Goal: Check status: Check status

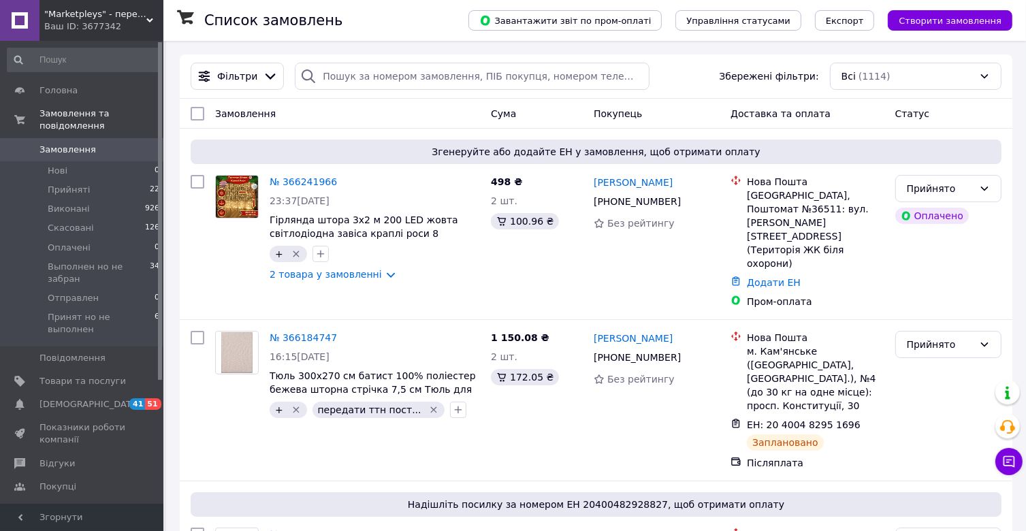
click at [109, 32] on div "Ваш ID: 3677342" at bounding box center [103, 26] width 119 height 12
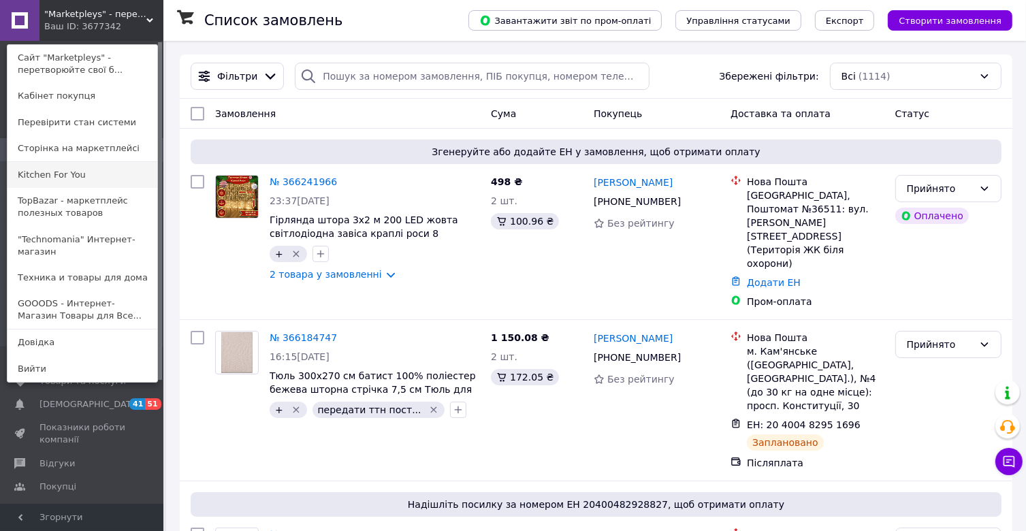
click at [54, 172] on link "Kitchen For You" at bounding box center [82, 175] width 150 height 26
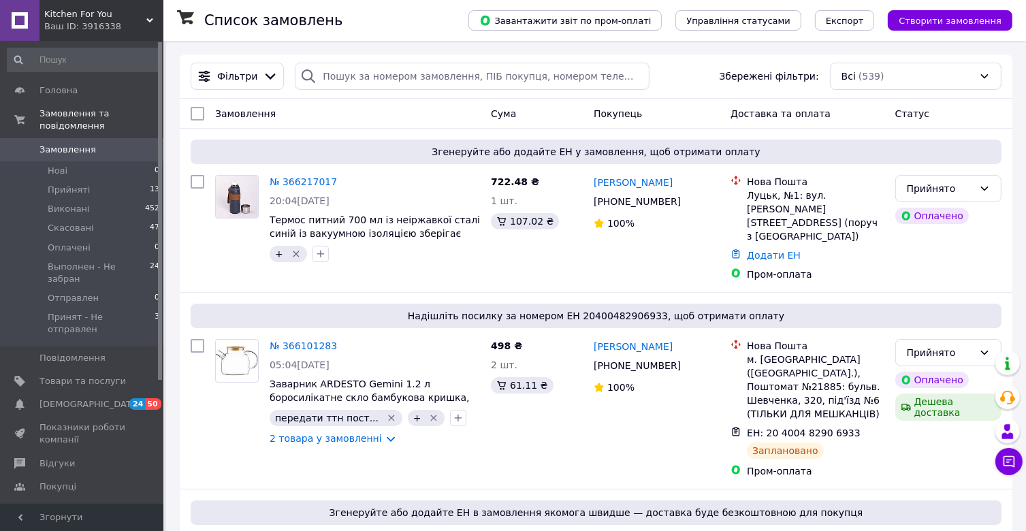
click at [120, 23] on div "Ваш ID: 3916338" at bounding box center [103, 26] width 119 height 12
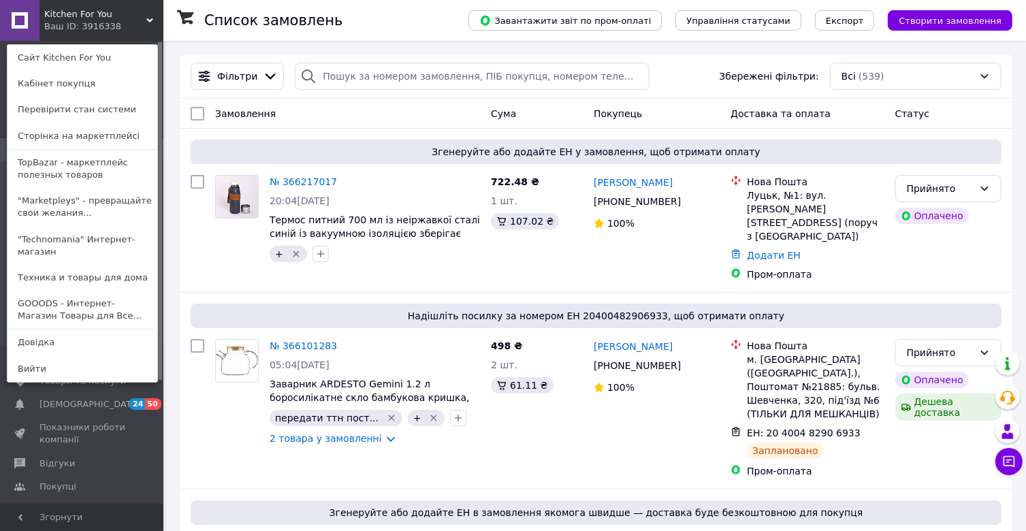
click at [707, 63] on div "Фільтри Збережені фільтри: Всі (539)" at bounding box center [596, 76] width 822 height 27
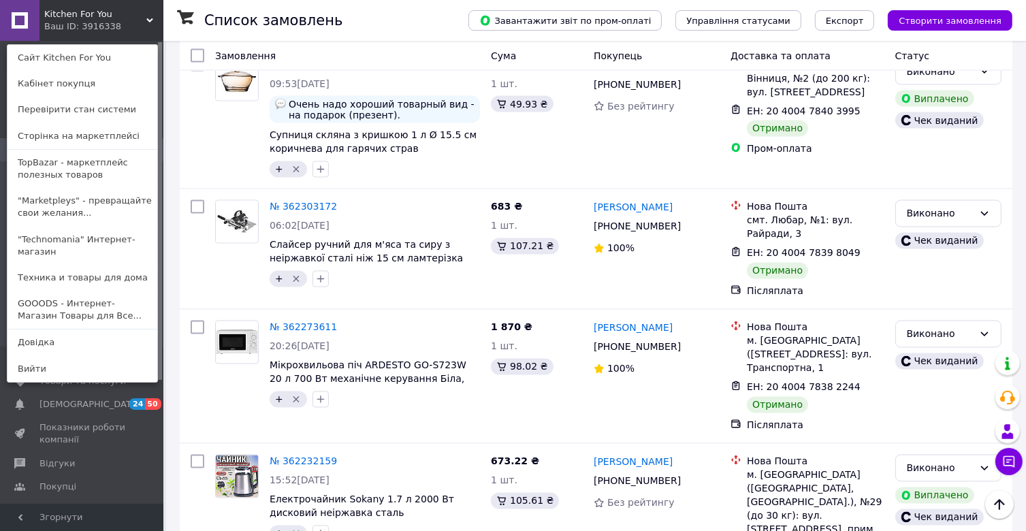
scroll to position [12706, 0]
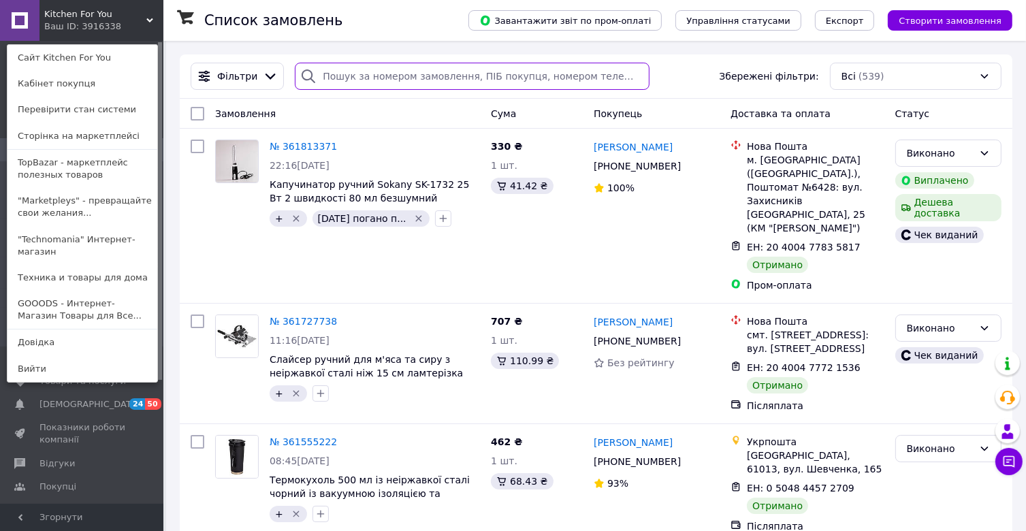
click at [400, 78] on input "search" at bounding box center [472, 76] width 354 height 27
paste input "20400478236227"
type input "20400478236227"
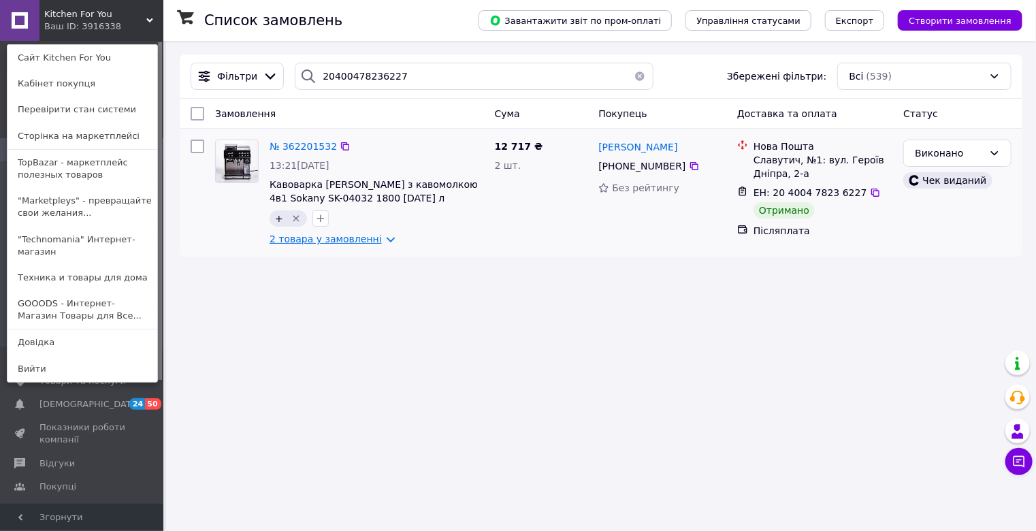
click at [377, 240] on link "2 товара у замовленні" at bounding box center [326, 239] width 112 height 11
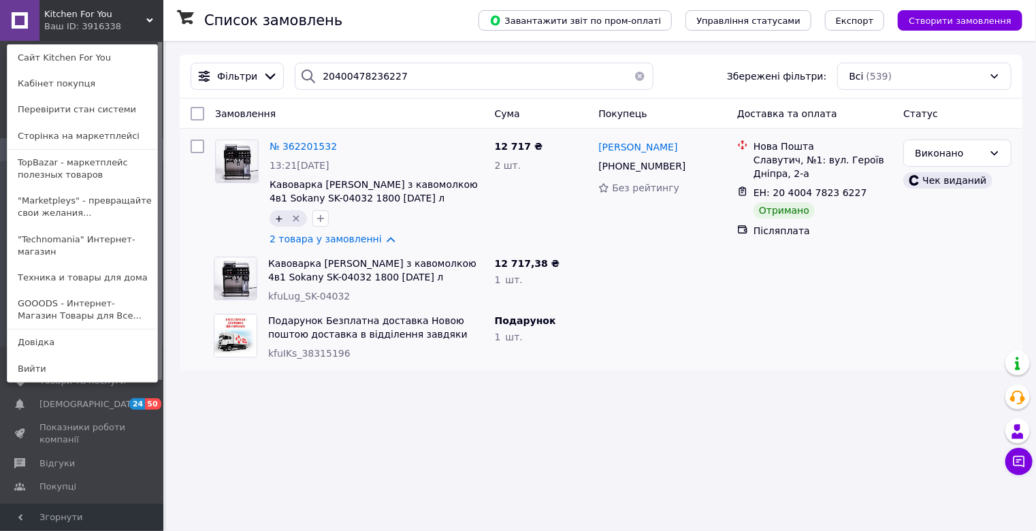
click at [148, 16] on div "Kitchen For You Ваш ID: 3916338 Сайт Kitchen For You Кабінет покупця Перевірити…" at bounding box center [81, 20] width 163 height 41
